Goal: Information Seeking & Learning: Check status

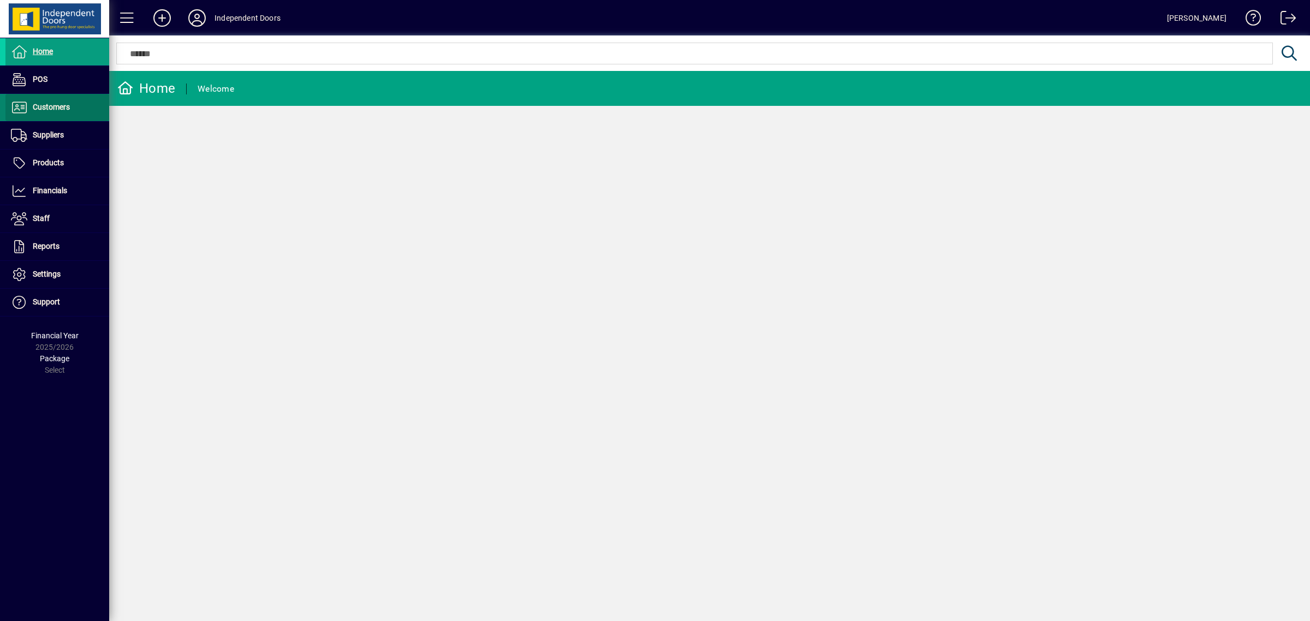
click at [53, 107] on span "Customers" at bounding box center [51, 107] width 37 height 9
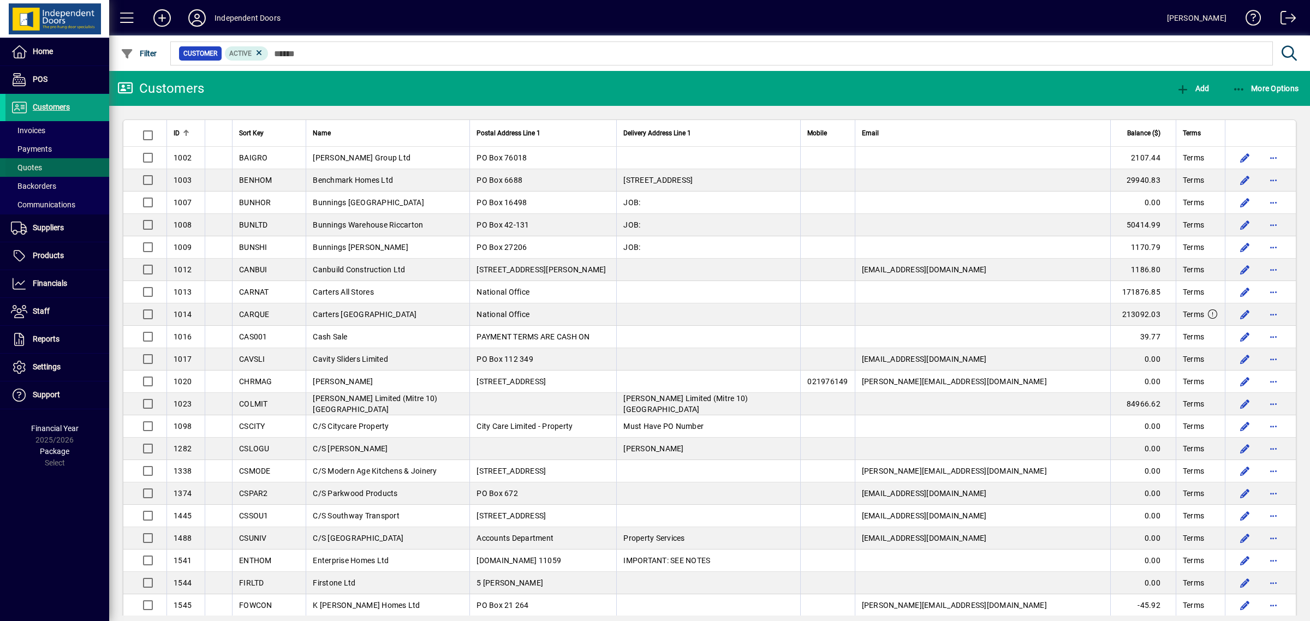
click at [38, 164] on span "Quotes" at bounding box center [26, 167] width 31 height 9
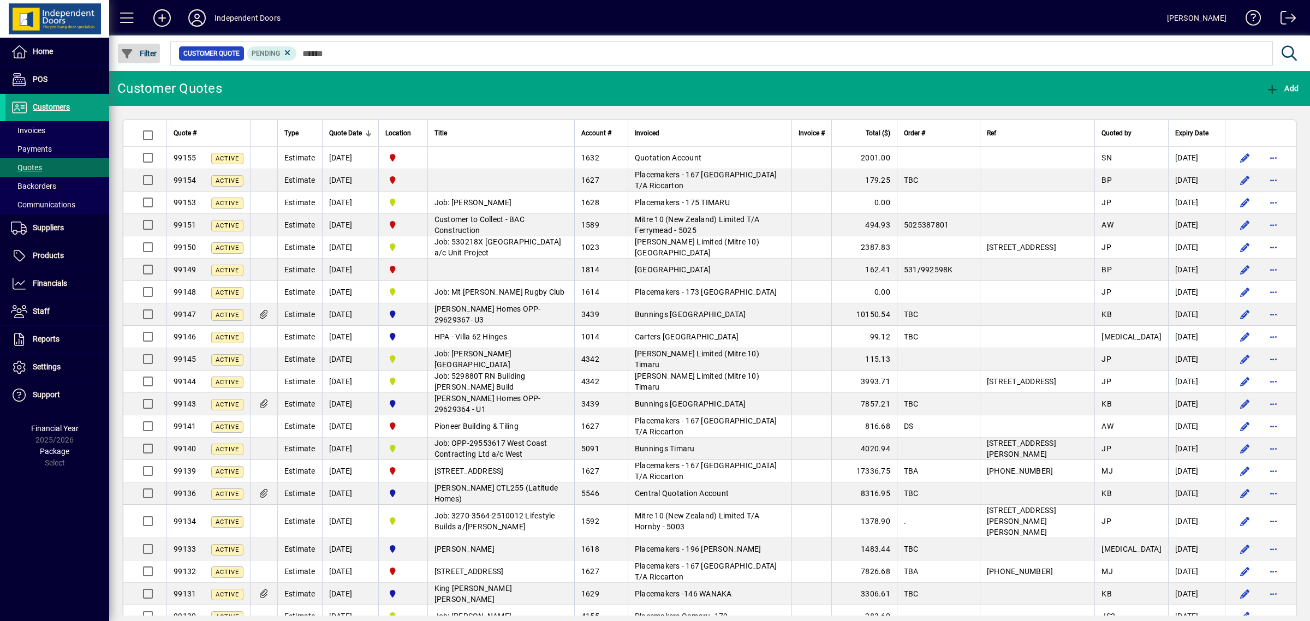
click at [149, 49] on span "Filter" at bounding box center [139, 53] width 37 height 9
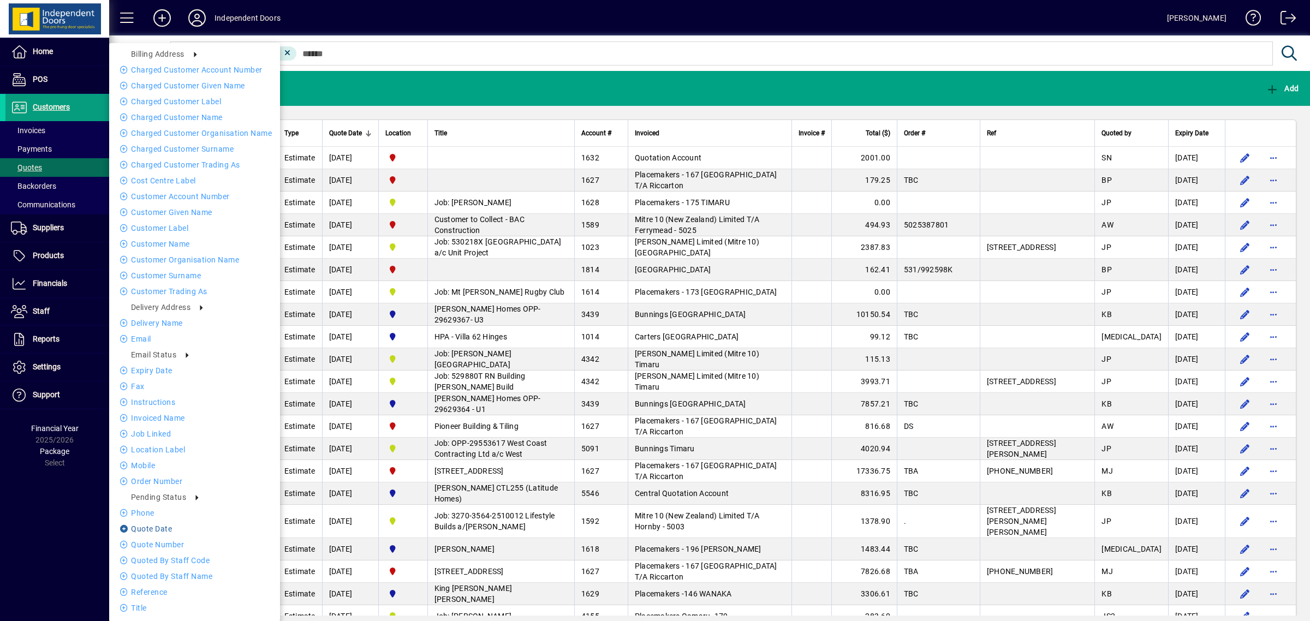
click at [156, 528] on li "Quote date" at bounding box center [194, 528] width 171 height 13
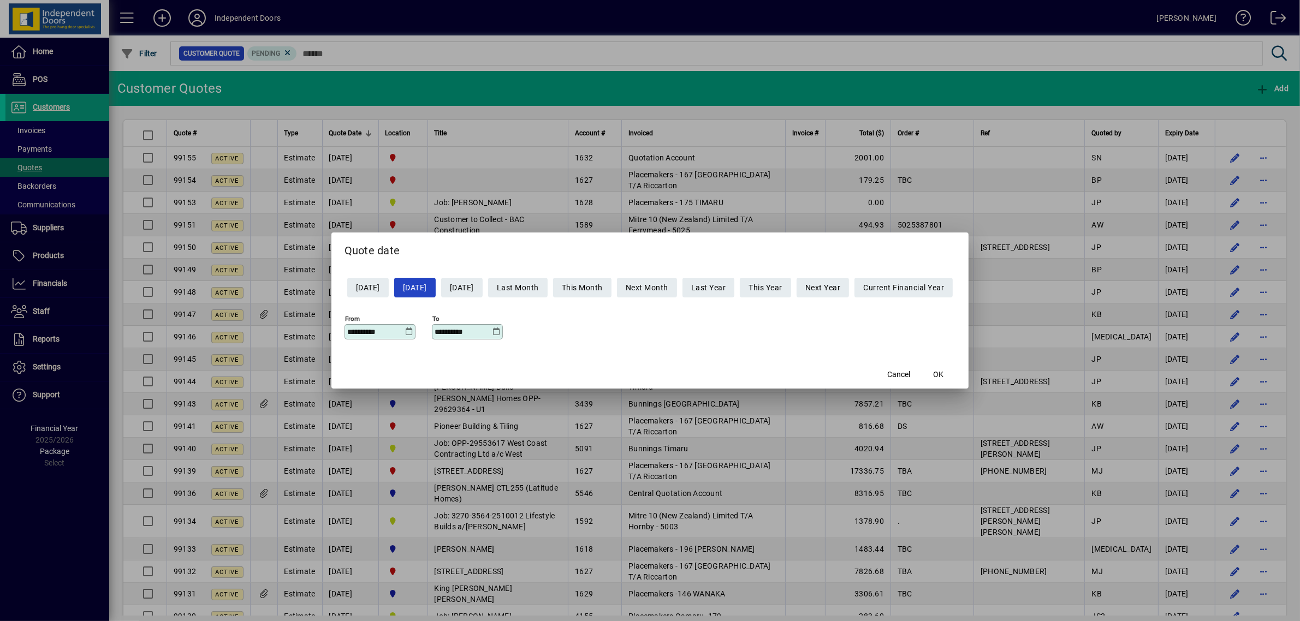
click at [405, 331] on icon at bounding box center [409, 332] width 8 height 9
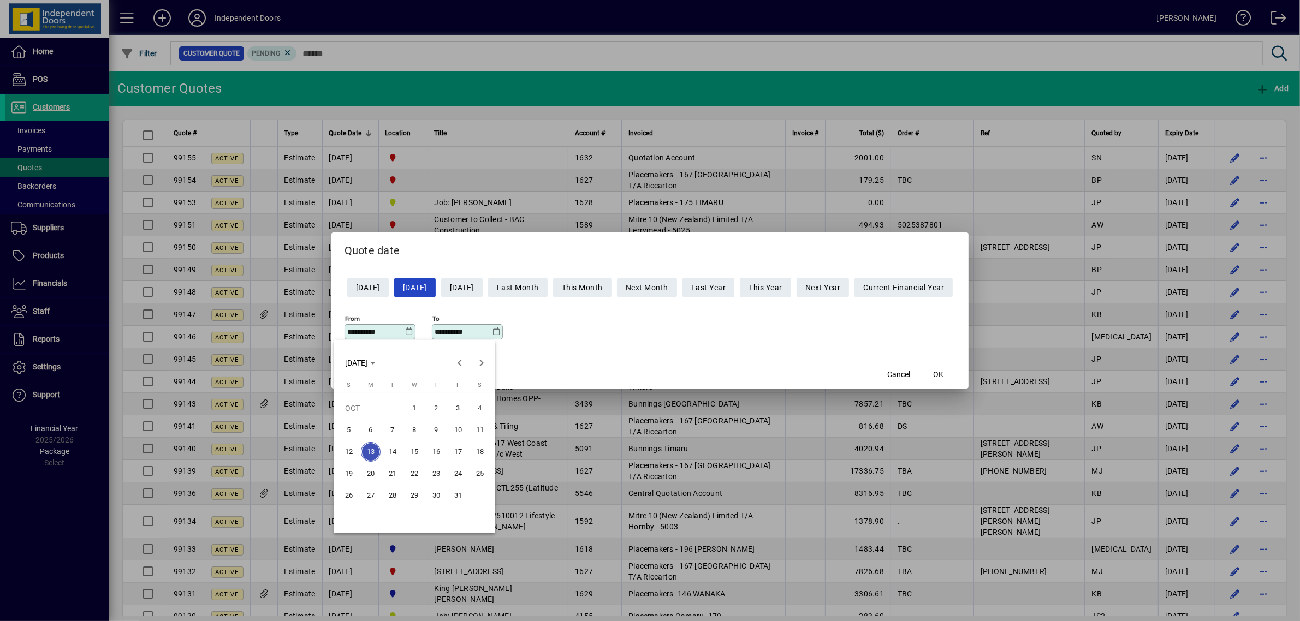
click at [481, 430] on span "11" at bounding box center [480, 430] width 20 height 20
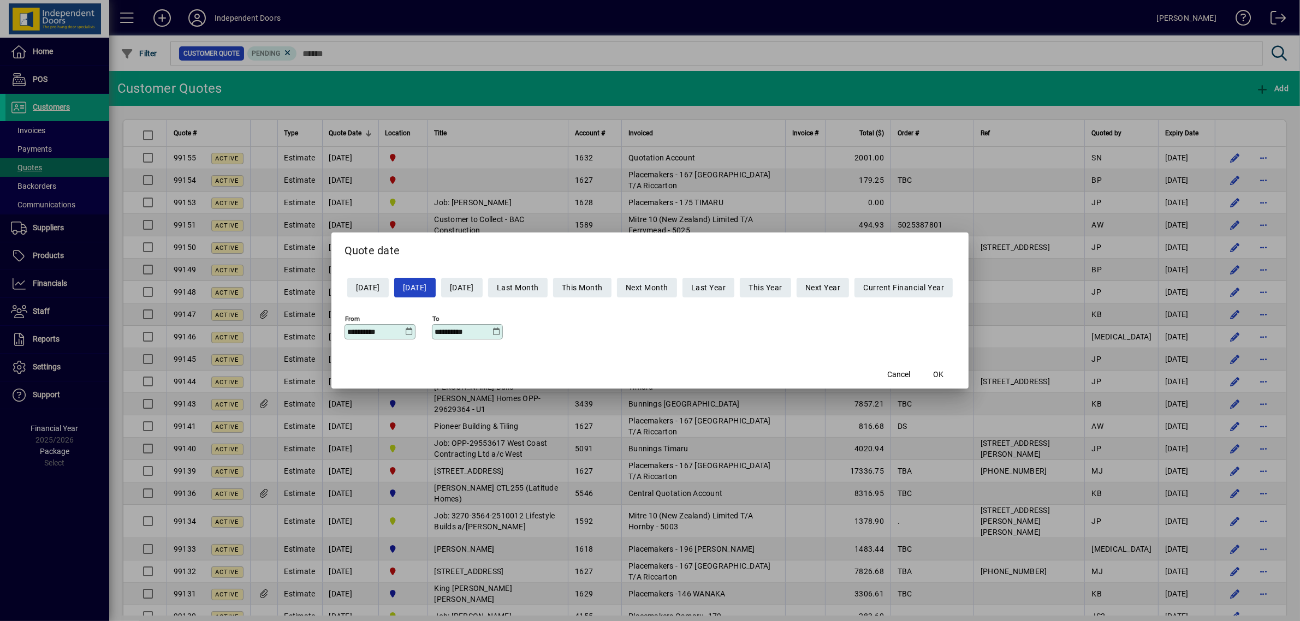
type input "**********"
click at [492, 333] on icon at bounding box center [496, 332] width 8 height 9
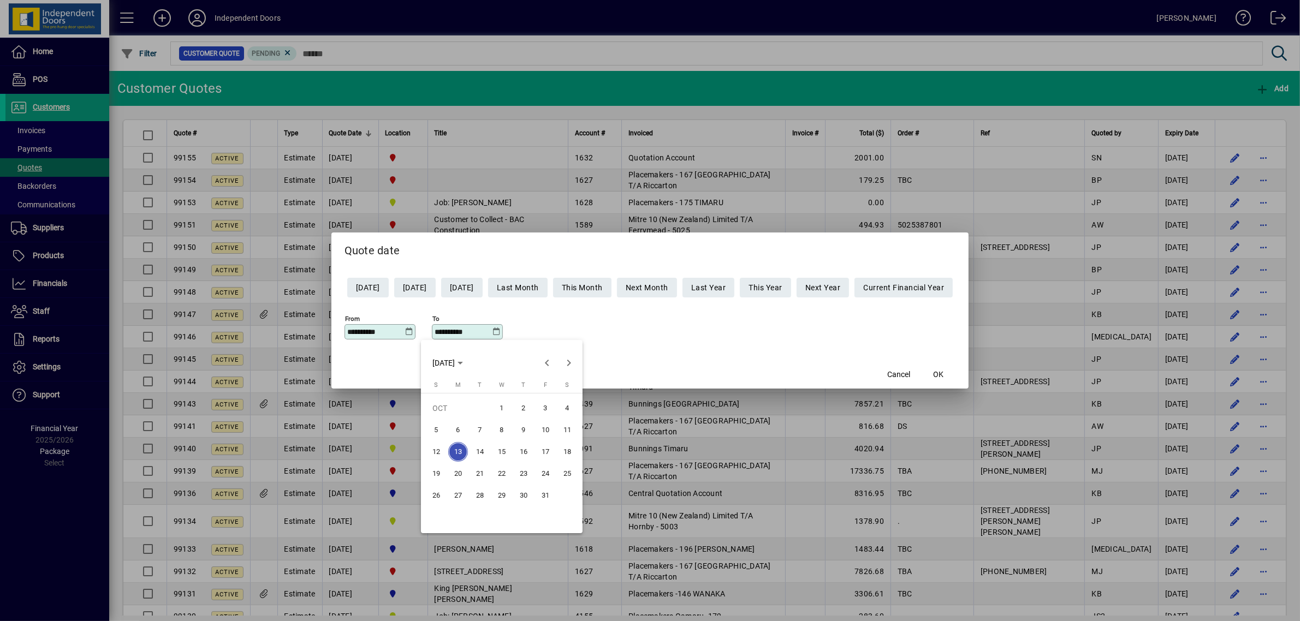
click at [437, 446] on span "12" at bounding box center [436, 452] width 20 height 20
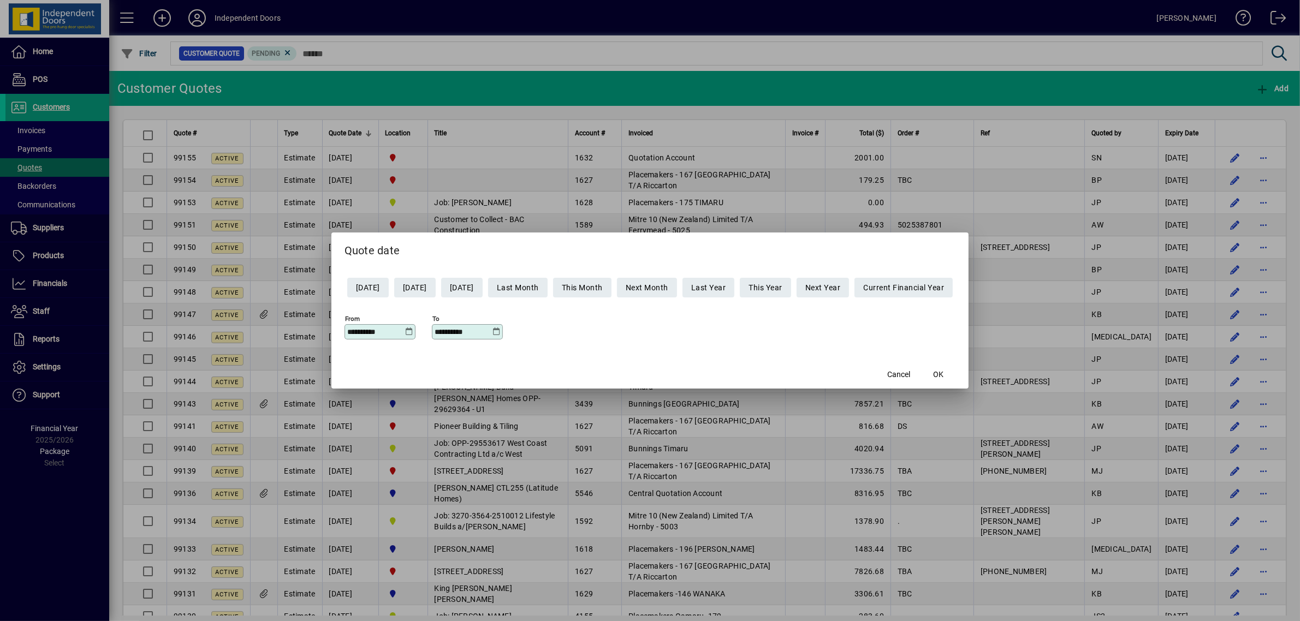
type input "**********"
click at [943, 377] on span "OK" at bounding box center [938, 374] width 10 height 11
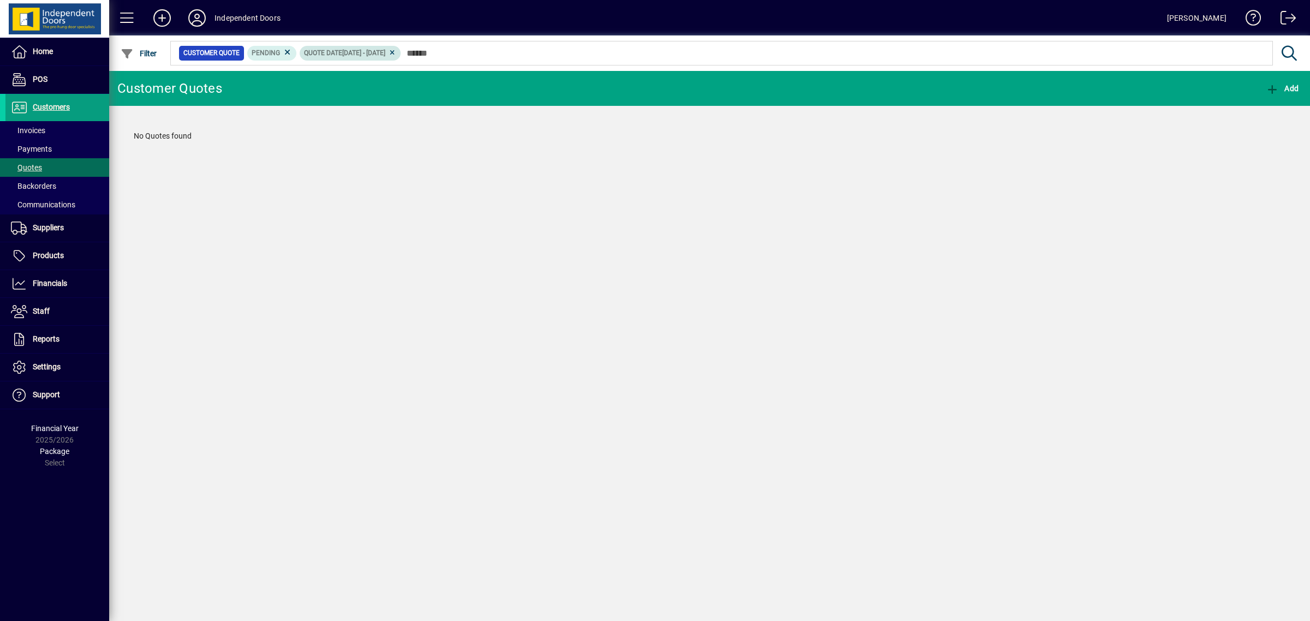
click at [396, 53] on icon at bounding box center [392, 53] width 8 height 7
